Goal: Information Seeking & Learning: Learn about a topic

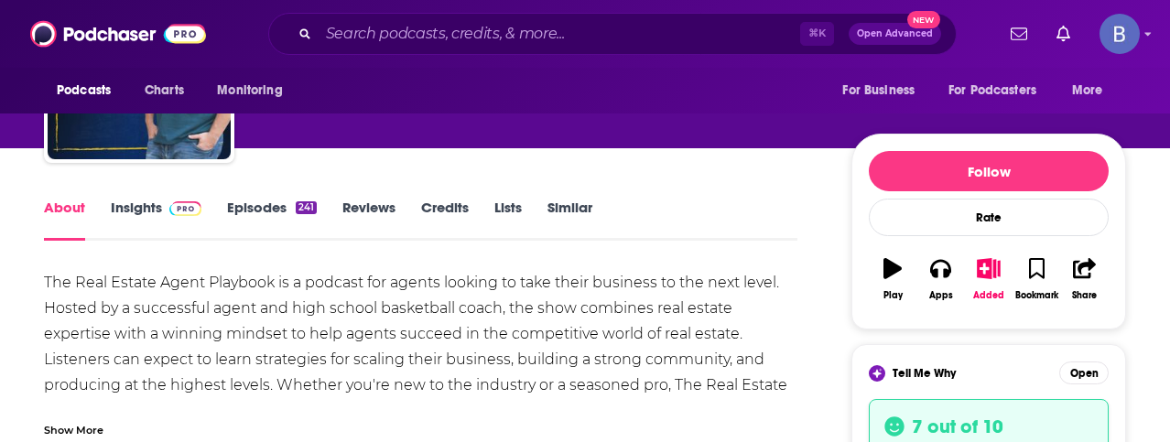
scroll to position [153, 0]
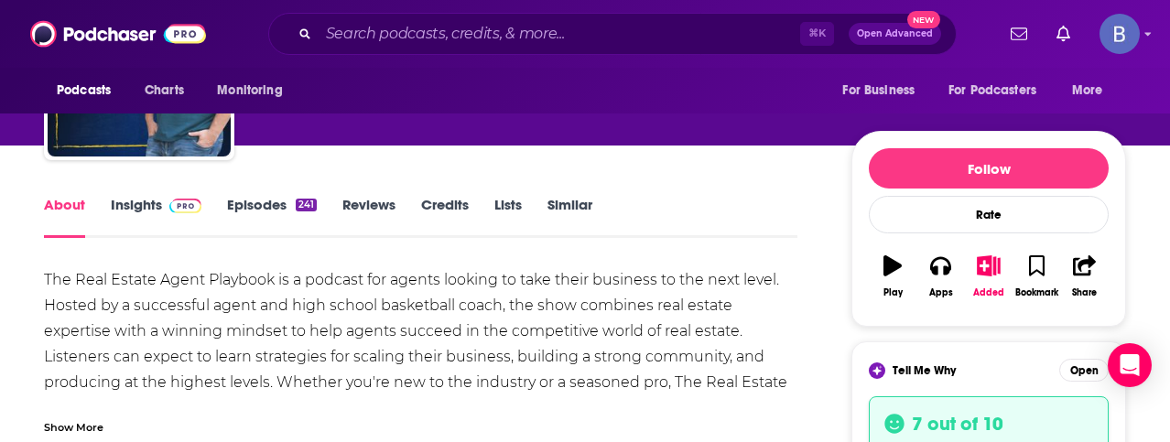
click at [82, 423] on div "Show More" at bounding box center [74, 426] width 60 height 17
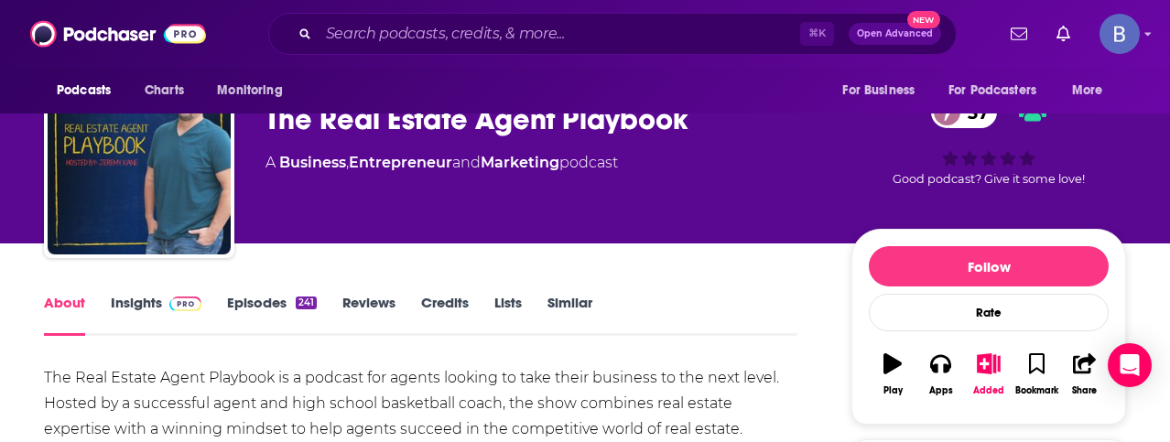
scroll to position [41, 0]
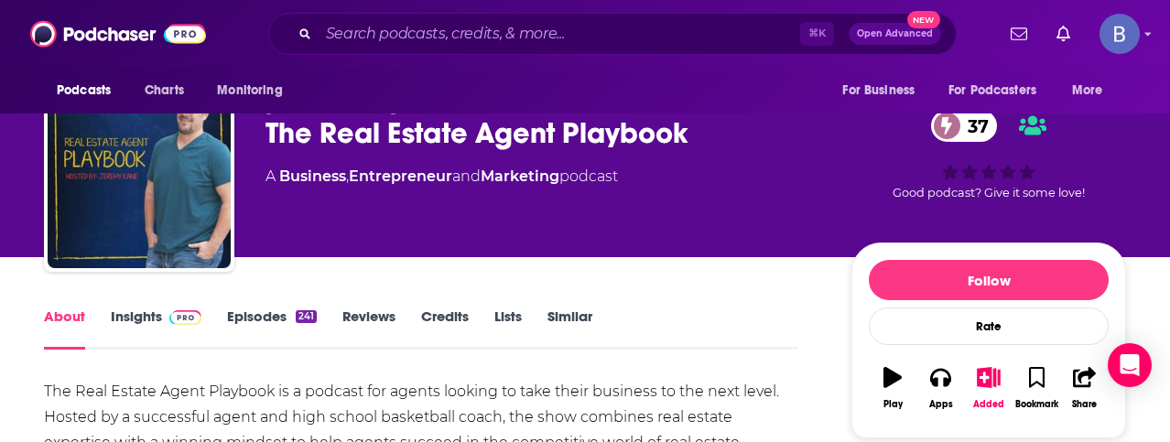
click at [254, 323] on link "Episodes 241" at bounding box center [272, 329] width 90 height 42
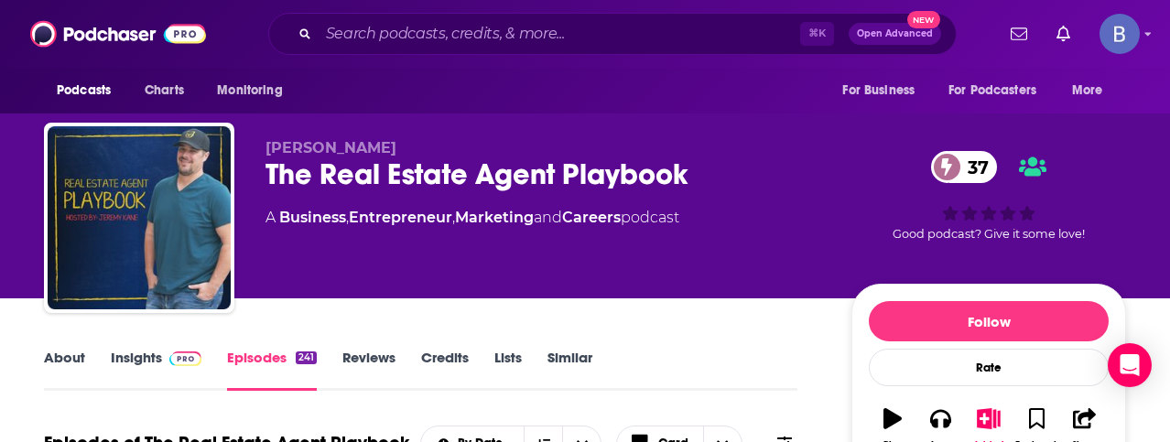
click at [116, 363] on link "Insights" at bounding box center [156, 370] width 91 height 42
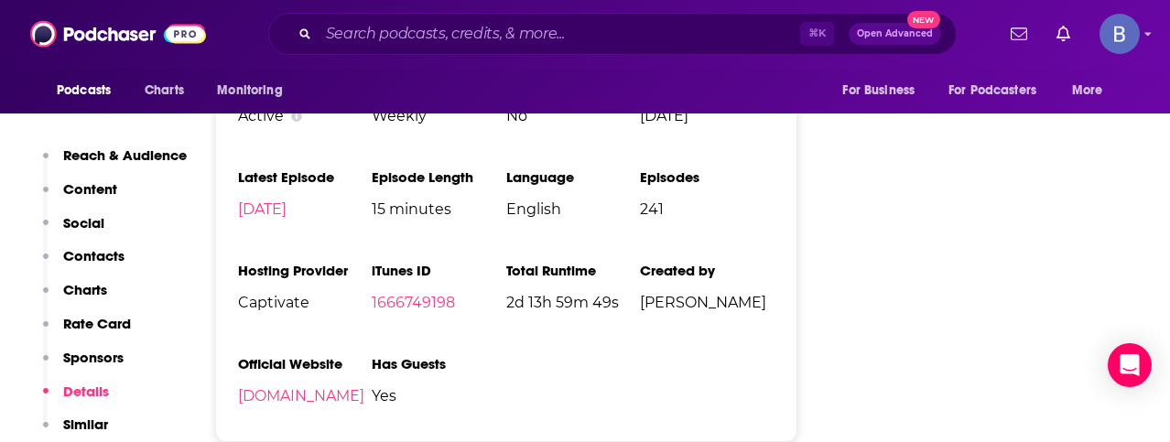
scroll to position [2187, 0]
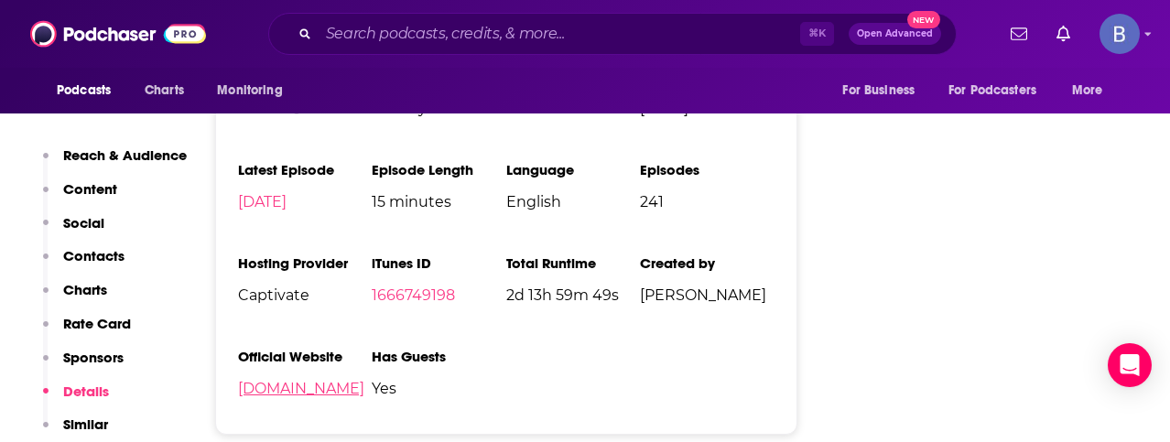
click at [283, 396] on link "the-real-estate-agent-playbook.captivate.fm" at bounding box center [301, 388] width 126 height 17
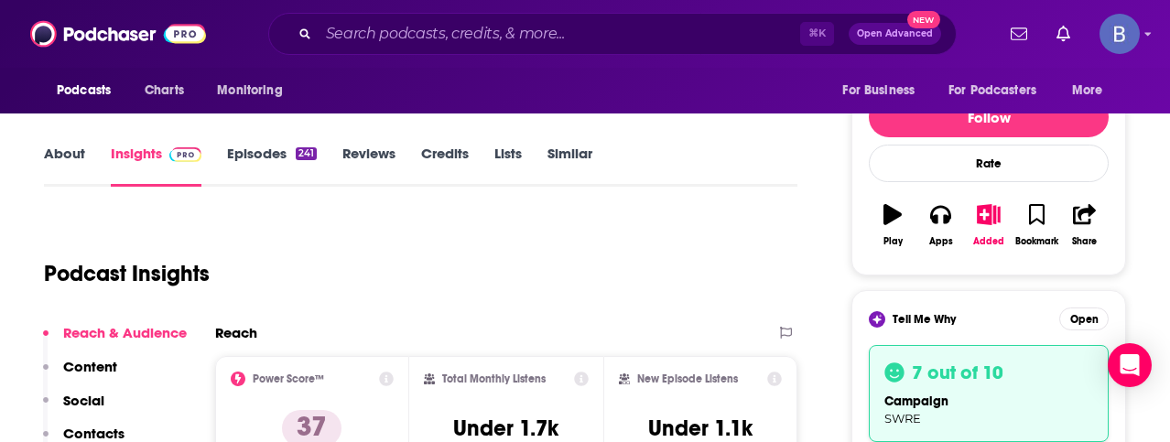
scroll to position [190, 0]
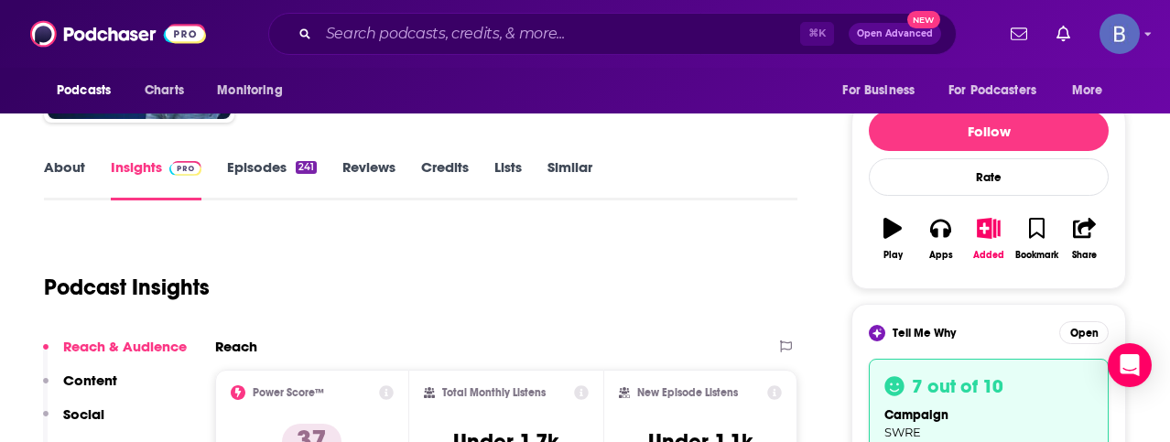
click at [81, 165] on link "About" at bounding box center [64, 179] width 41 height 42
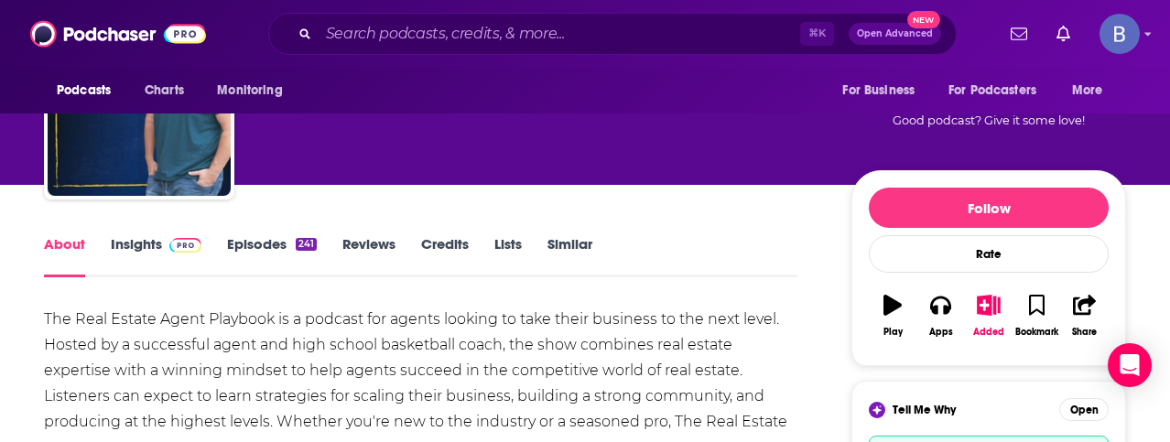
scroll to position [106, 0]
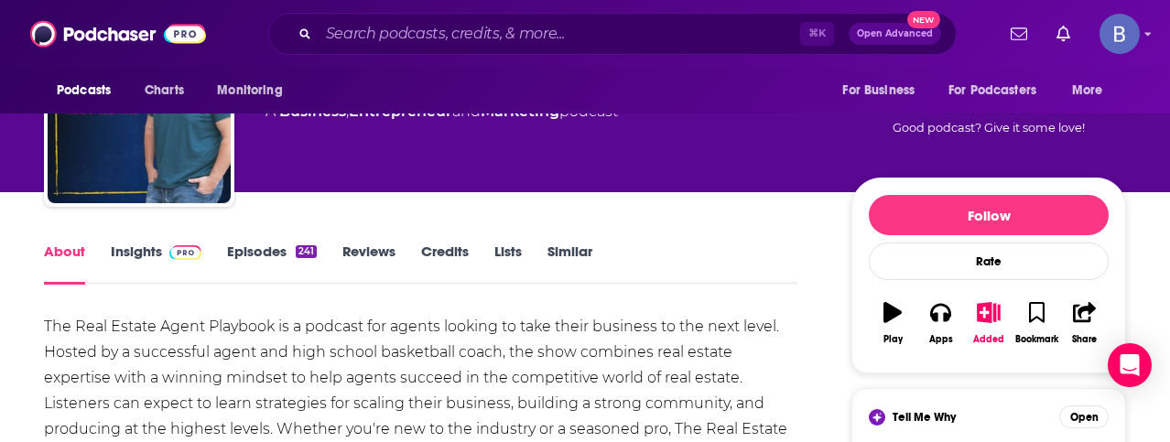
click at [254, 252] on link "Episodes 241" at bounding box center [272, 264] width 90 height 42
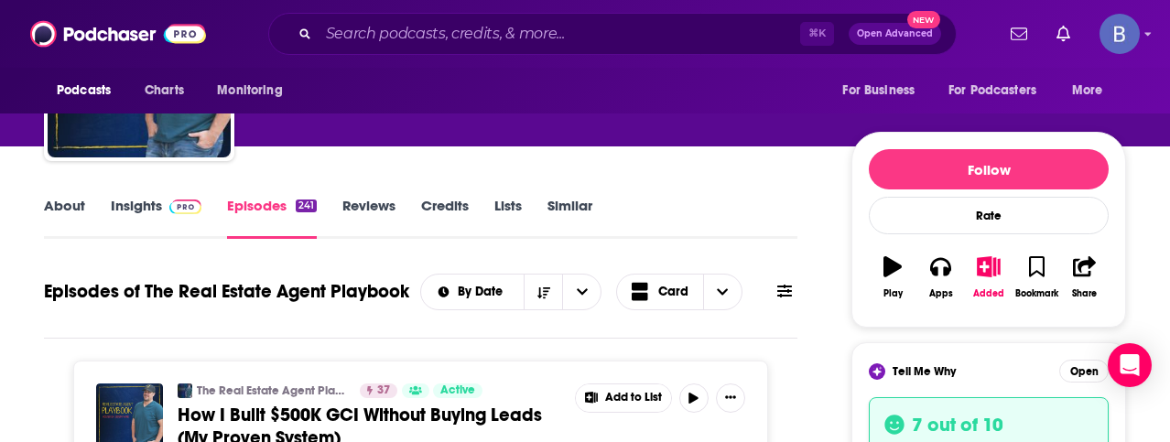
scroll to position [123, 0]
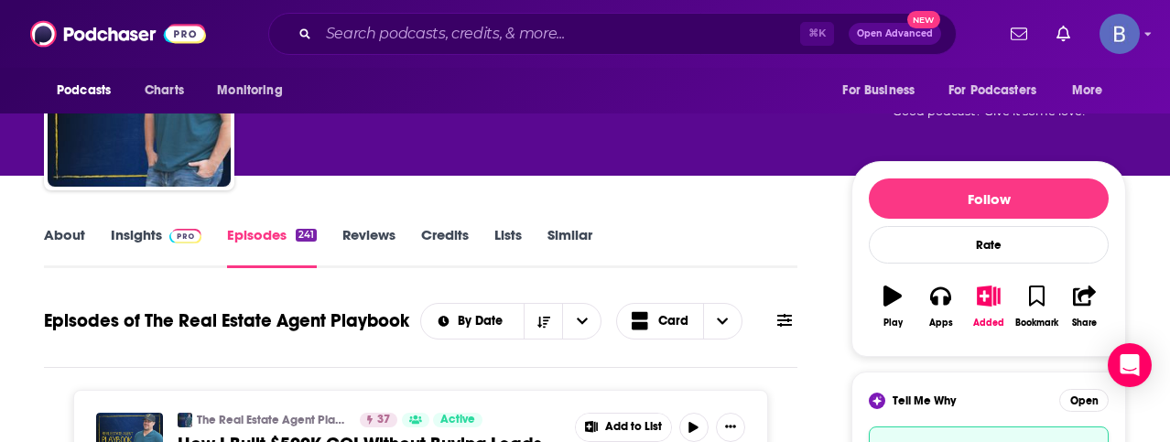
click at [139, 233] on link "Insights" at bounding box center [156, 247] width 91 height 42
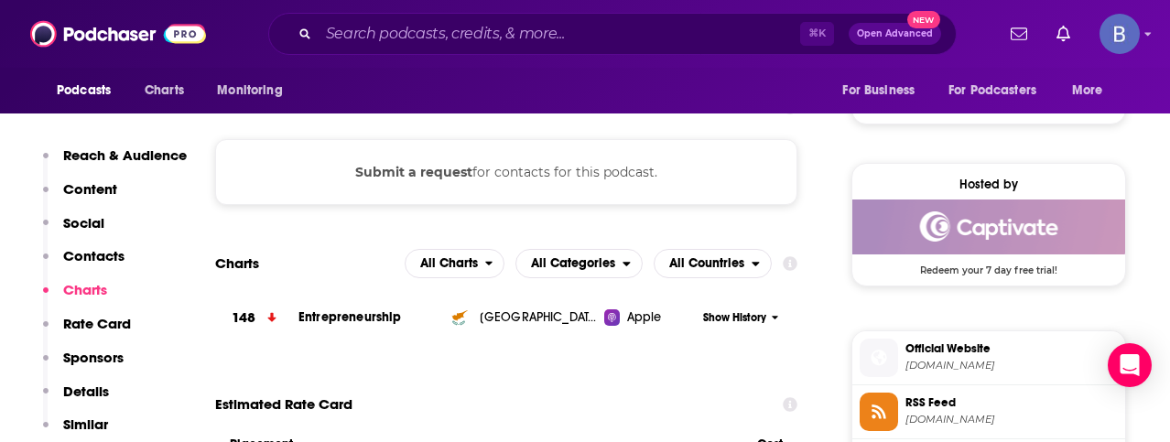
scroll to position [1376, 0]
click at [400, 174] on button "Submit a request" at bounding box center [413, 171] width 117 height 20
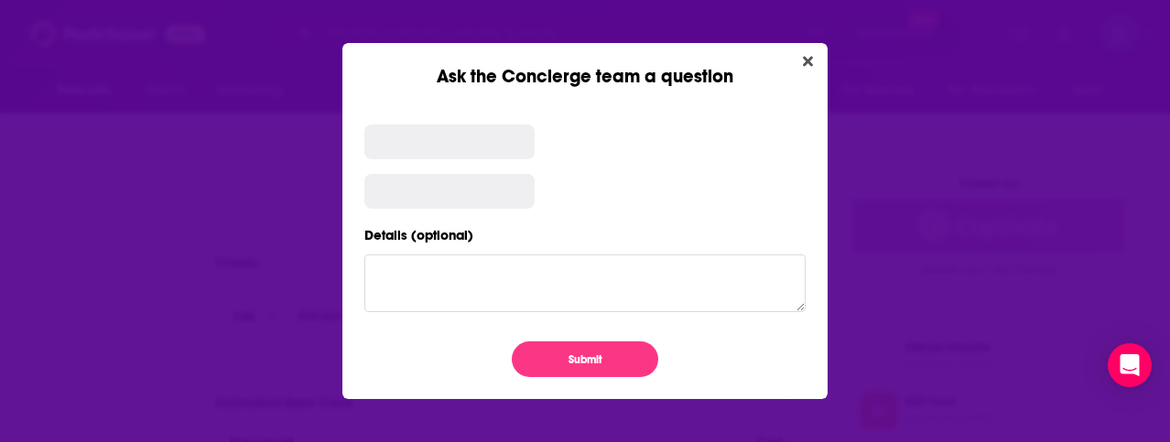
scroll to position [0, 0]
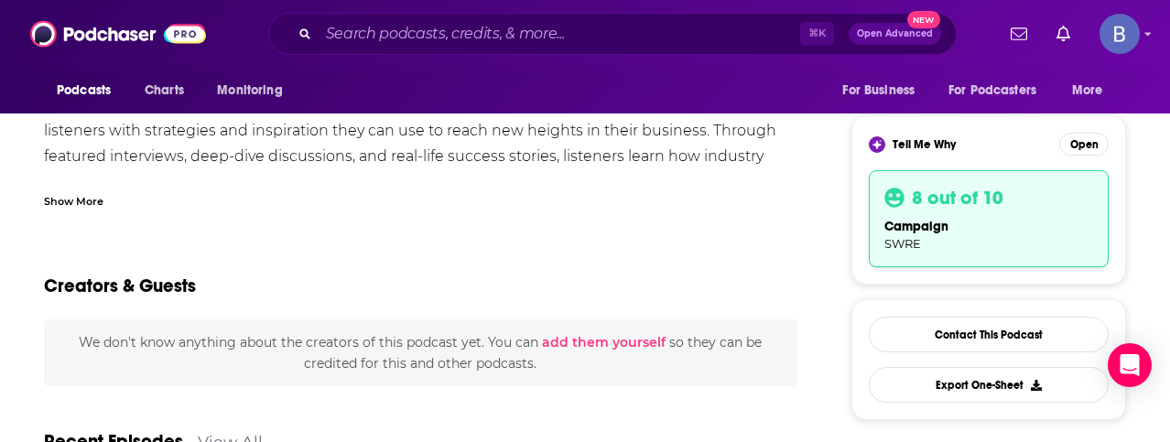
scroll to position [386, 0]
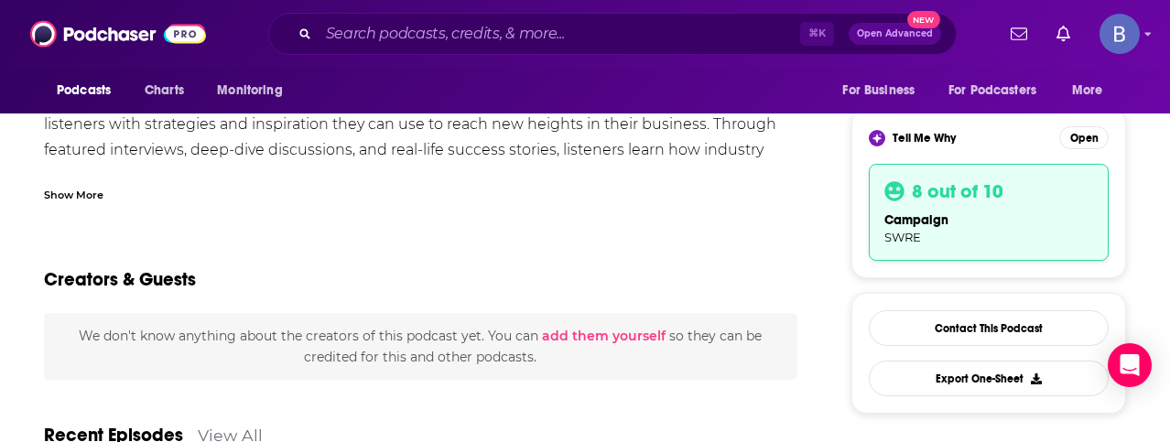
click at [80, 192] on div "Show More" at bounding box center [74, 193] width 60 height 17
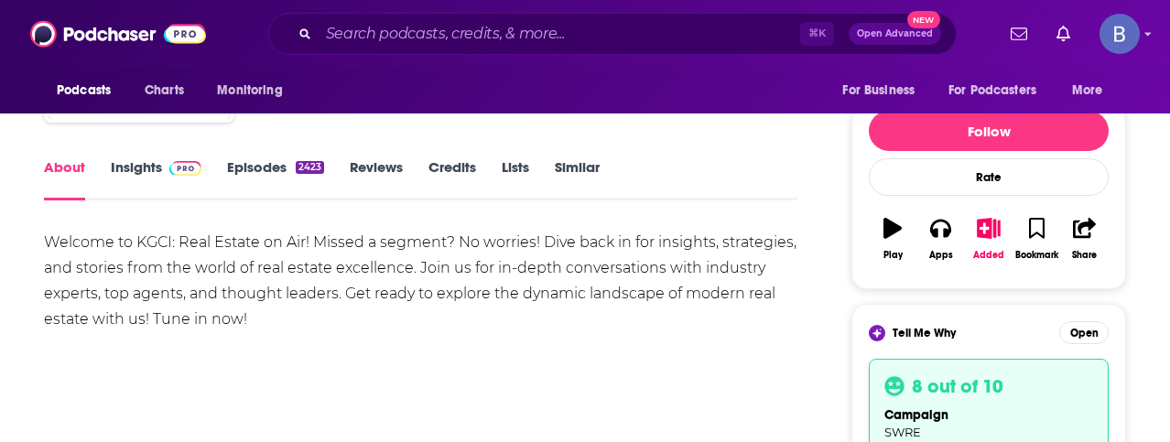
scroll to position [192, 0]
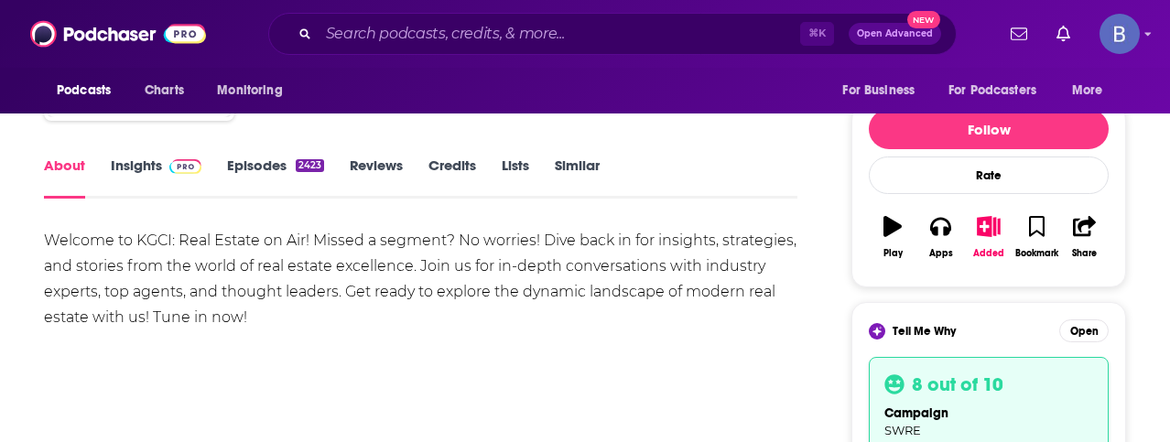
click at [244, 166] on link "Episodes 2423" at bounding box center [275, 178] width 97 height 42
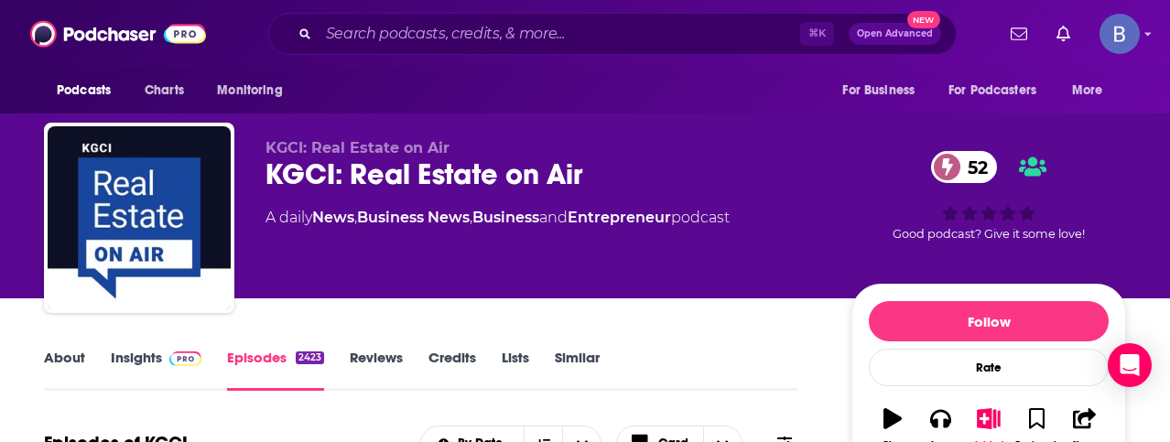
click at [139, 354] on link "Insights" at bounding box center [156, 370] width 91 height 42
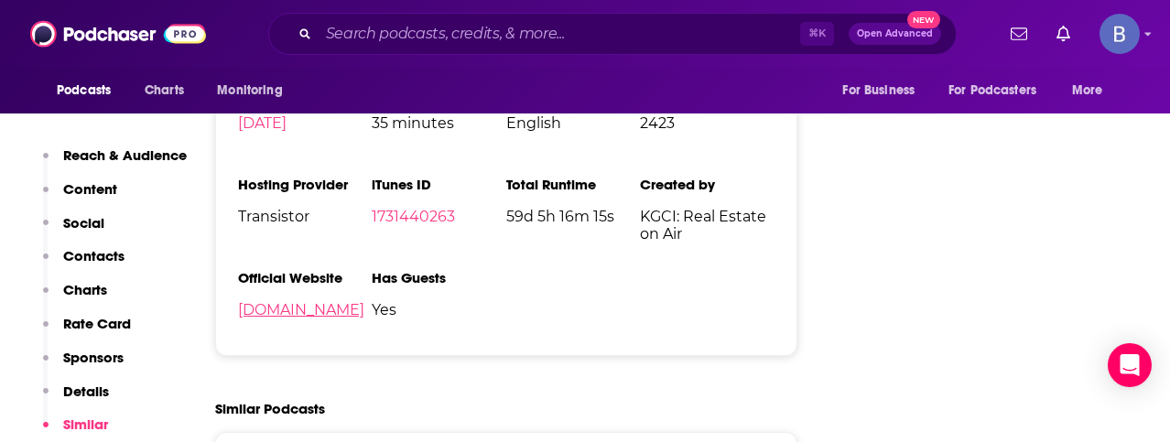
scroll to position [3043, 0]
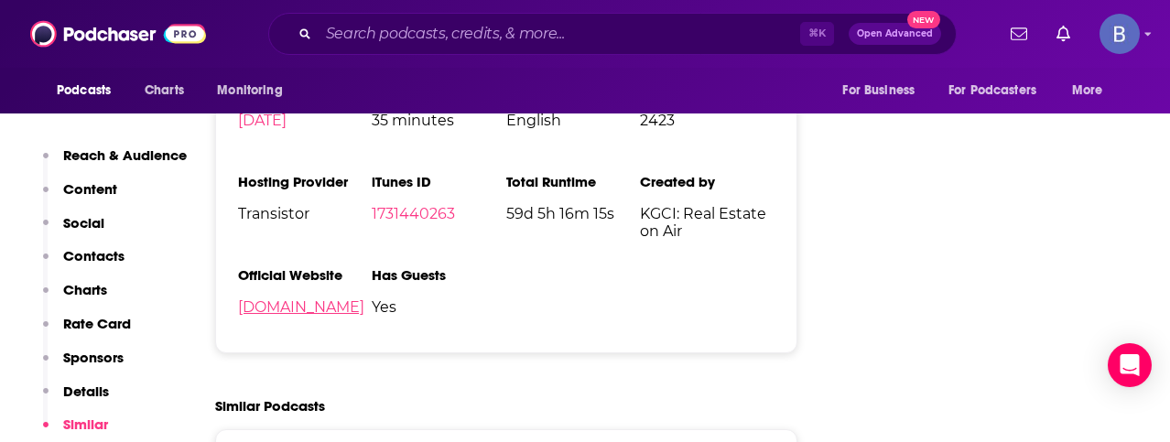
click at [302, 299] on link "realestateonair.fm" at bounding box center [301, 307] width 126 height 17
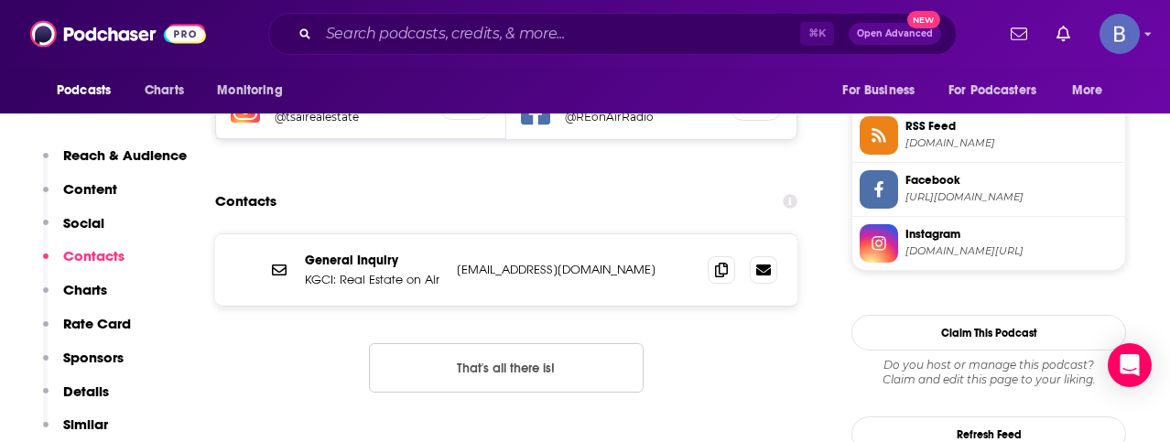
scroll to position [1654, 0]
